Goal: Find specific page/section: Find specific page/section

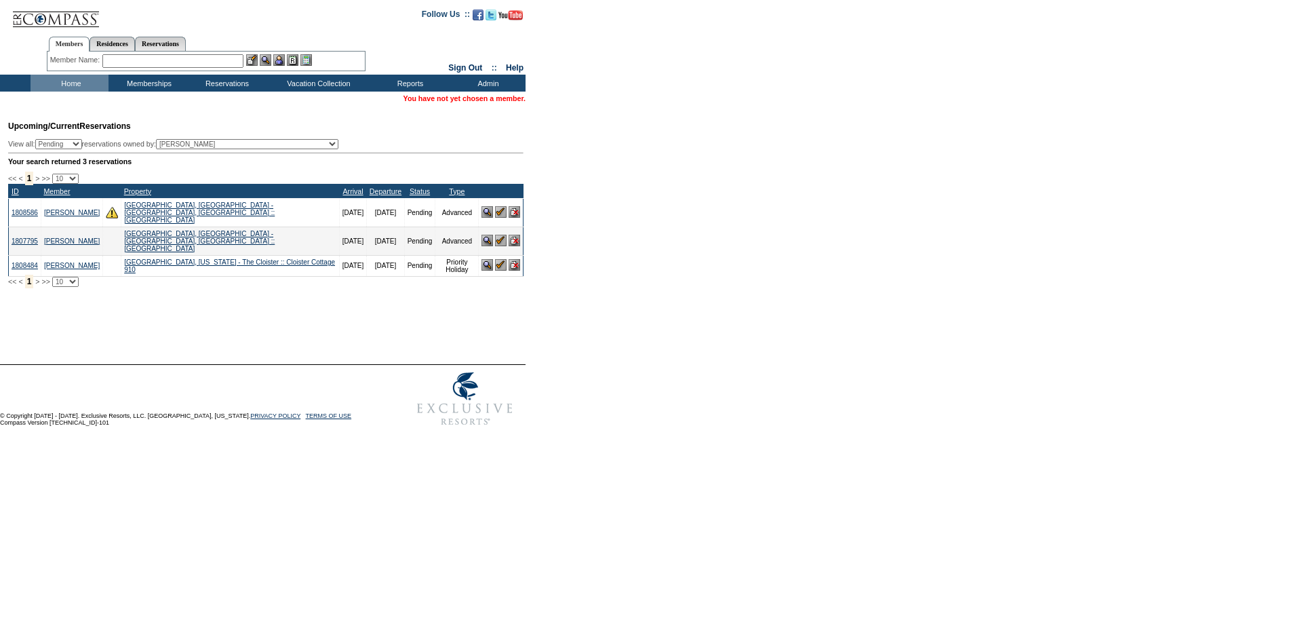
click at [170, 62] on input "text" at bounding box center [172, 61] width 141 height 14
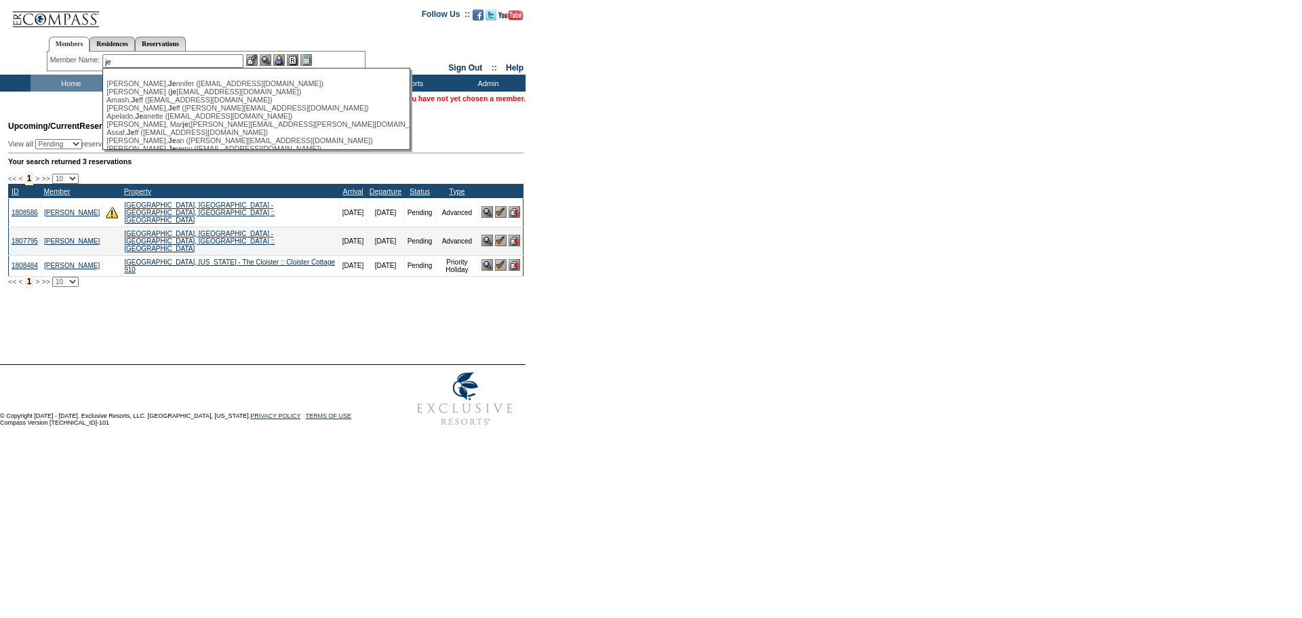
type input "je"
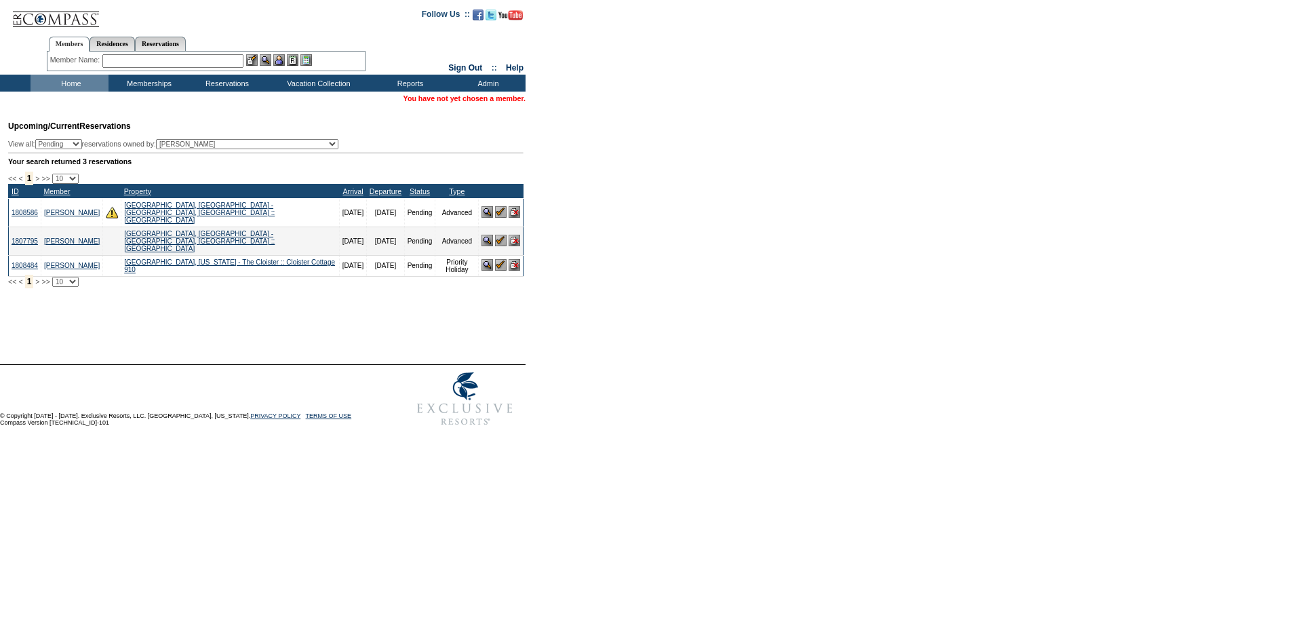
click at [152, 58] on input "text" at bounding box center [172, 61] width 141 height 14
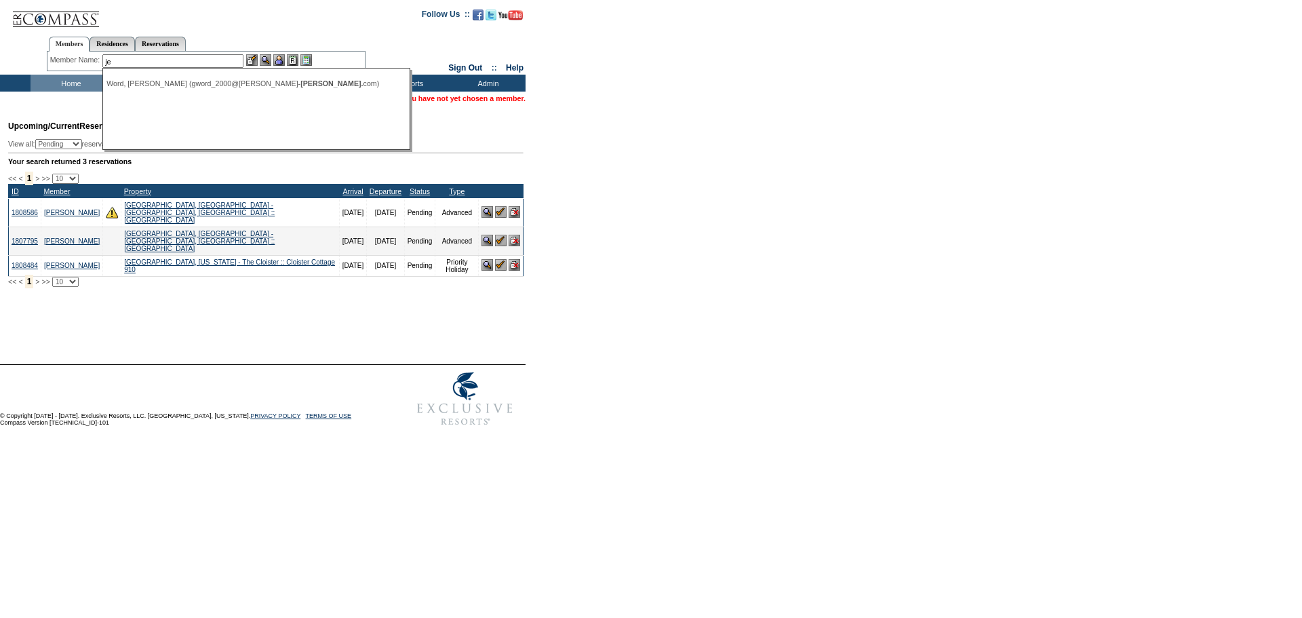
type input "j"
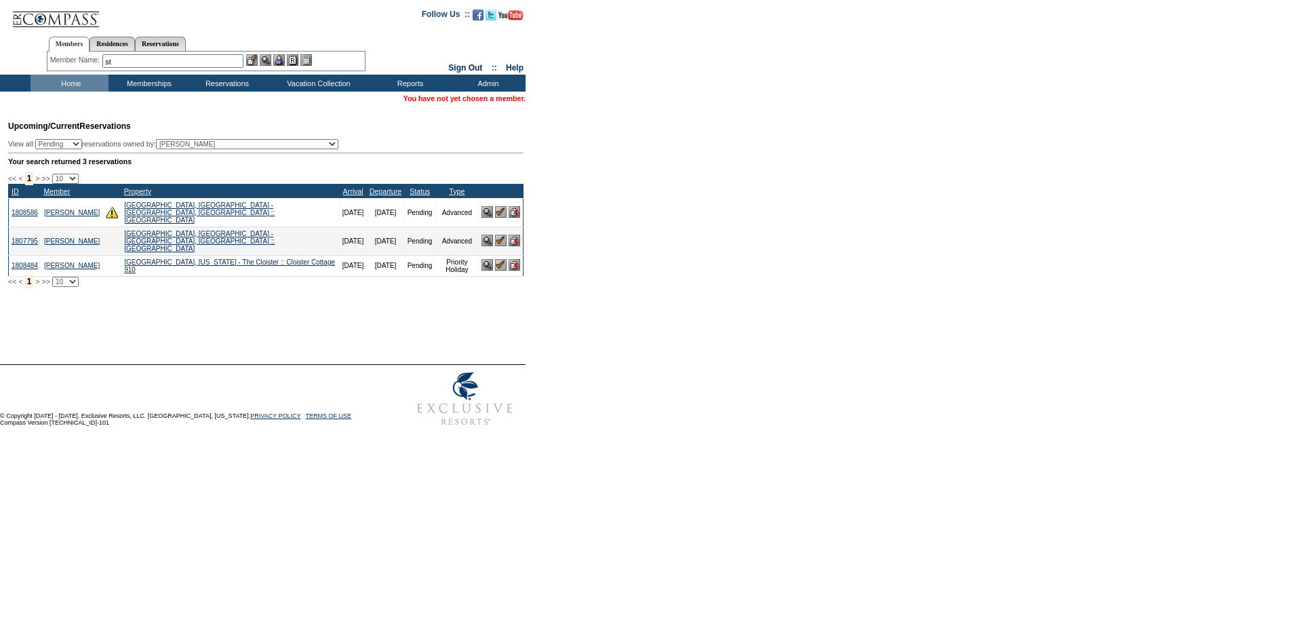
type input "s"
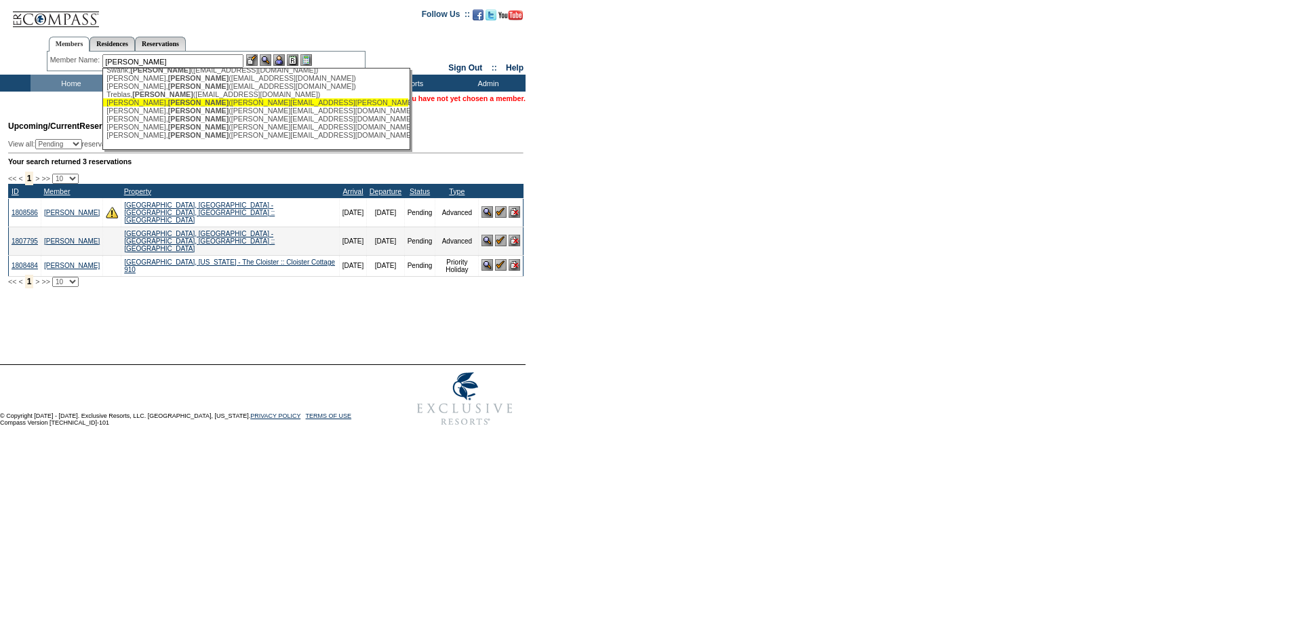
scroll to position [231, 0]
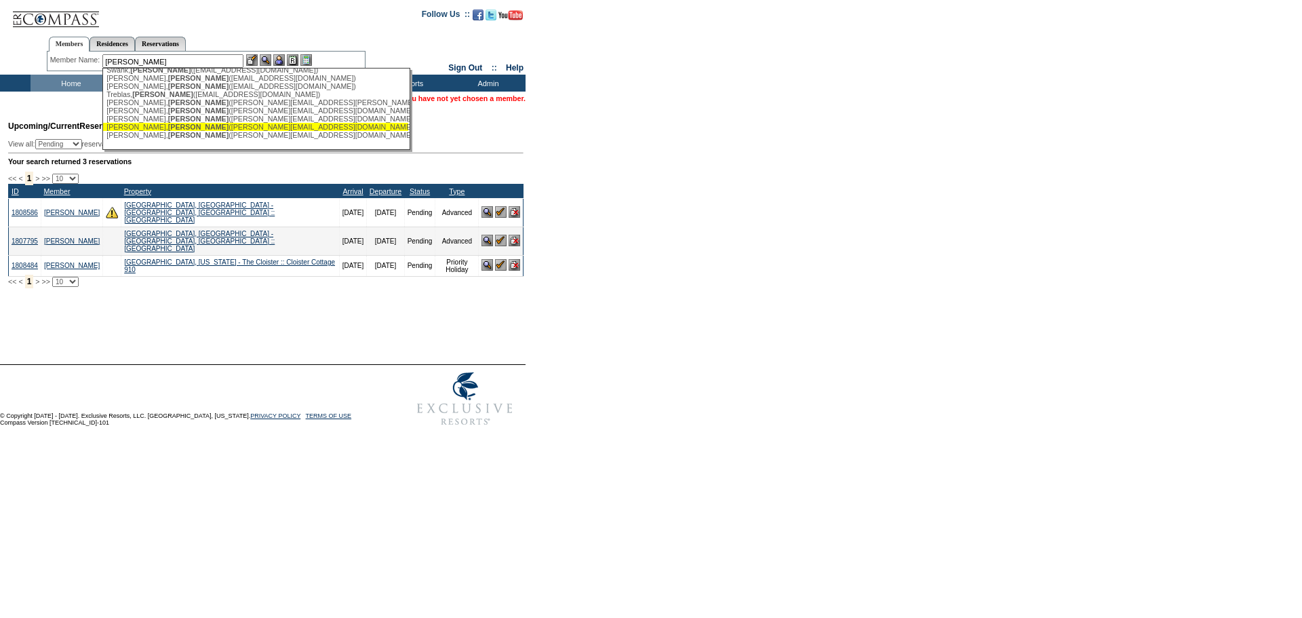
type input "jessica"
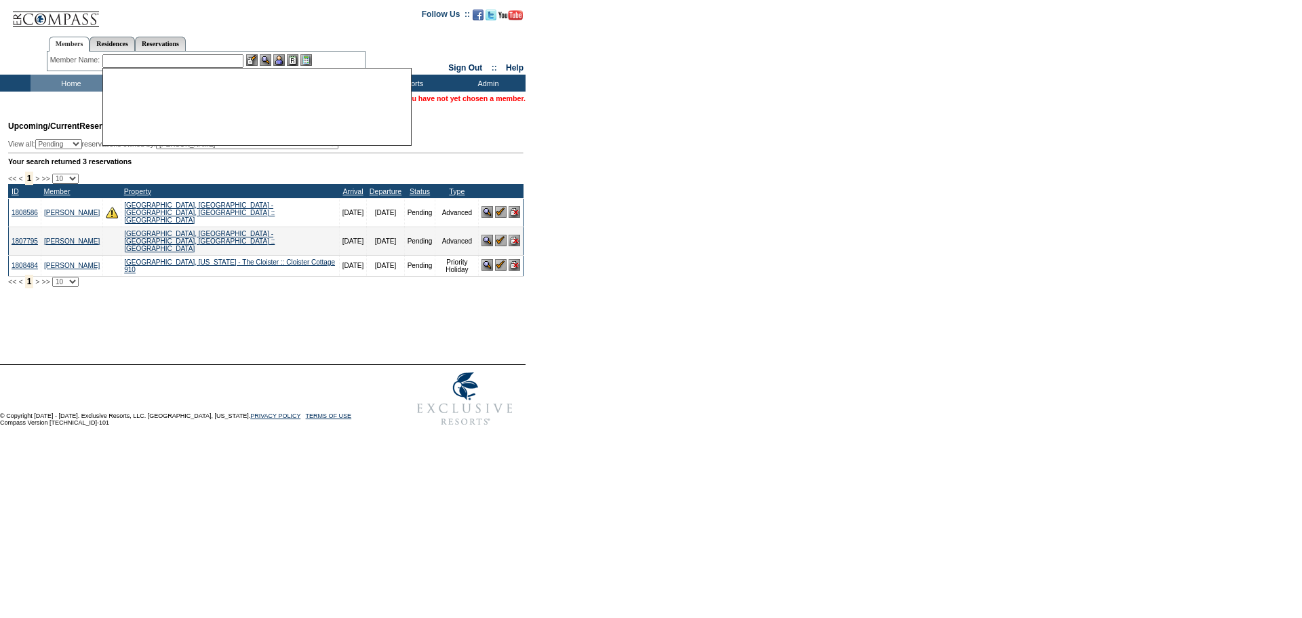
click at [658, 150] on form "Follow Us ::" at bounding box center [651, 216] width 1302 height 433
